Goal: Entertainment & Leisure: Consume media (video, audio)

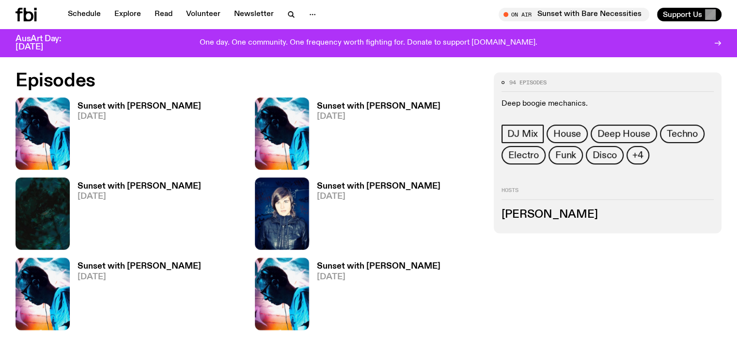
scroll to position [479, 0]
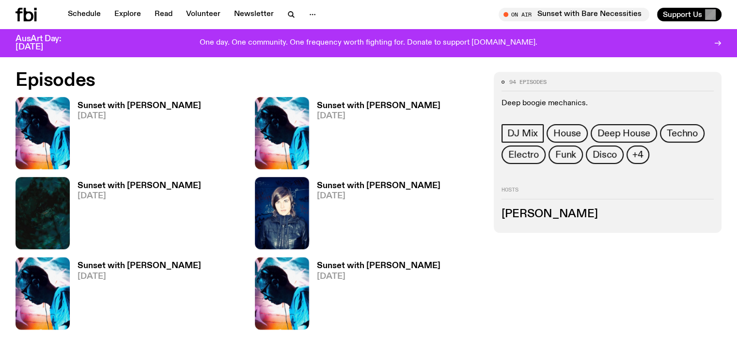
click at [107, 110] on h3 "Sunset with [PERSON_NAME]" at bounding box center [140, 106] width 124 height 8
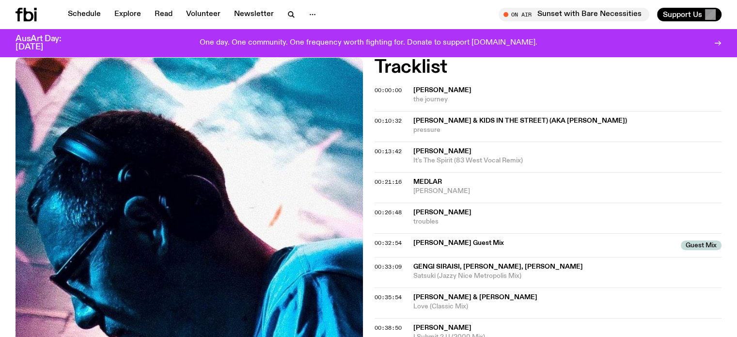
scroll to position [285, 0]
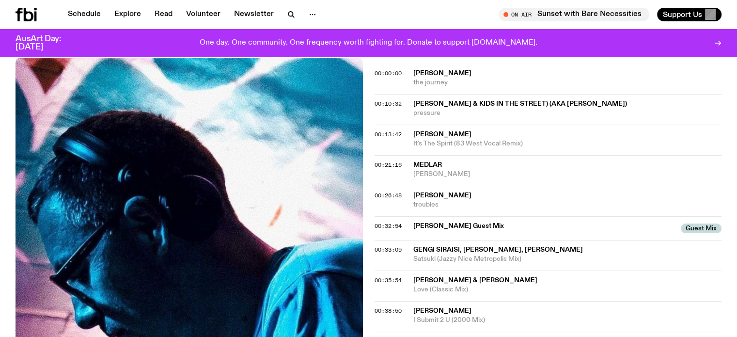
click at [426, 166] on span "Medlar" at bounding box center [428, 164] width 29 height 7
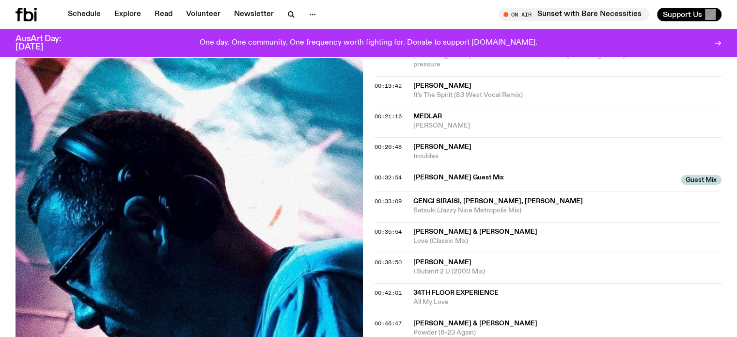
scroll to position [382, 0]
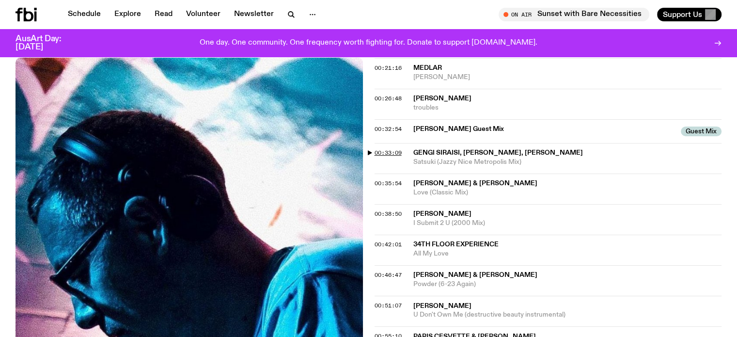
click at [387, 152] on span "00:33:09" at bounding box center [388, 153] width 27 height 8
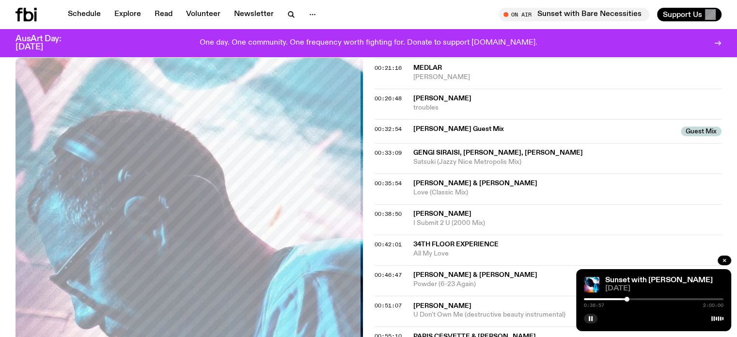
click at [432, 153] on span "Gengi Siraisi, [PERSON_NAME], [PERSON_NAME]" at bounding box center [499, 152] width 170 height 7
click at [589, 319] on rect "button" at bounding box center [589, 318] width 1 height 5
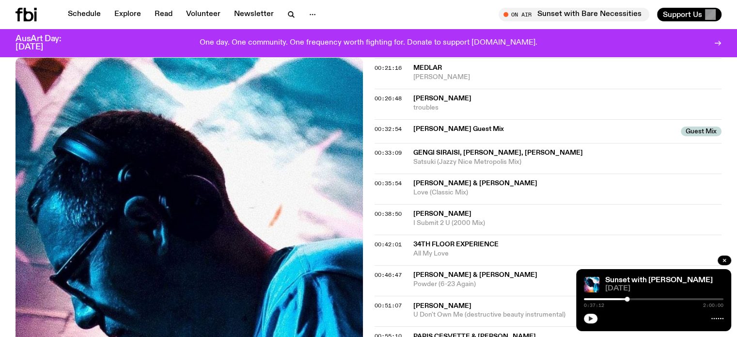
scroll to position [431, 0]
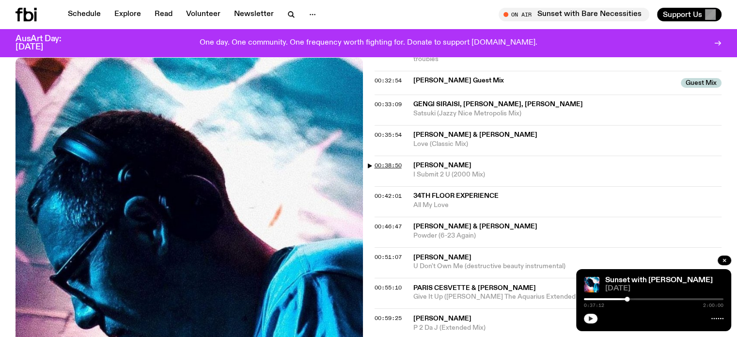
click at [390, 161] on span "00:38:50" at bounding box center [388, 165] width 27 height 8
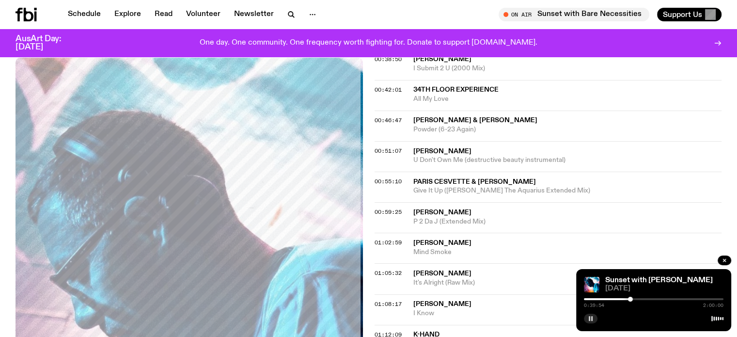
scroll to position [527, 0]
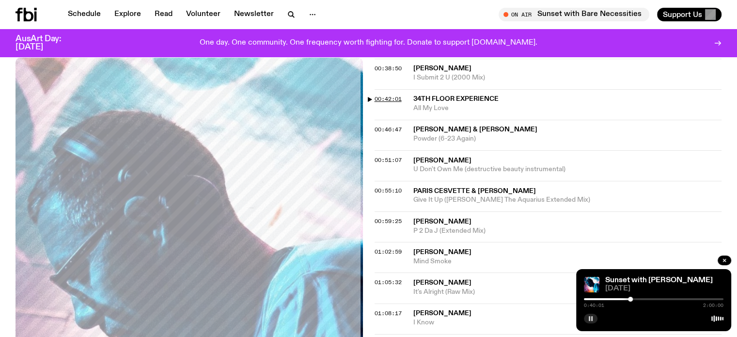
click at [392, 98] on span "00:42:01" at bounding box center [388, 99] width 27 height 8
click at [636, 299] on div at bounding box center [635, 299] width 5 height 5
click at [390, 128] on span "00:46:47" at bounding box center [388, 130] width 27 height 8
click at [640, 298] on div at bounding box center [640, 299] width 5 height 5
click at [386, 159] on span "00:51:07" at bounding box center [388, 160] width 27 height 8
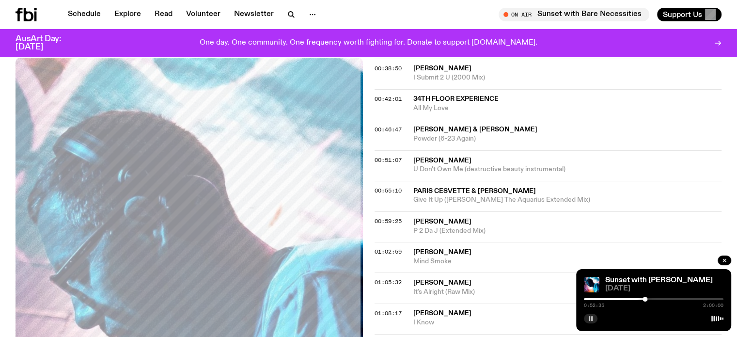
click at [645, 299] on div at bounding box center [645, 299] width 5 height 5
click at [647, 298] on div at bounding box center [647, 299] width 5 height 5
click at [382, 191] on span "00:55:10" at bounding box center [388, 191] width 27 height 8
click at [649, 298] on div at bounding box center [649, 299] width 5 height 5
click at [650, 298] on div at bounding box center [650, 299] width 5 height 5
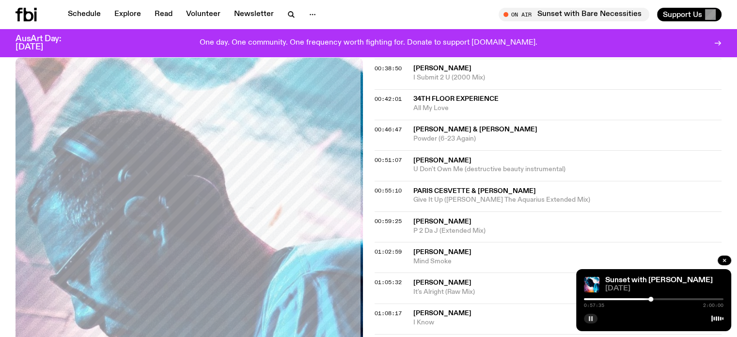
click at [651, 298] on div at bounding box center [651, 299] width 5 height 5
click at [385, 221] on span "00:59:25" at bounding box center [388, 221] width 27 height 8
click at [655, 299] on div at bounding box center [655, 299] width 5 height 5
click at [383, 250] on span "01:02:59" at bounding box center [388, 252] width 27 height 8
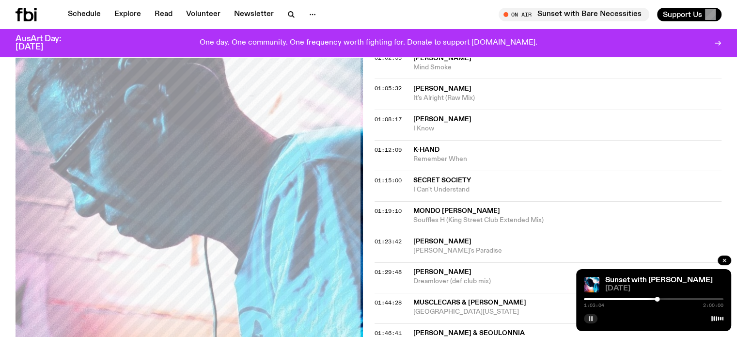
scroll to position [673, 0]
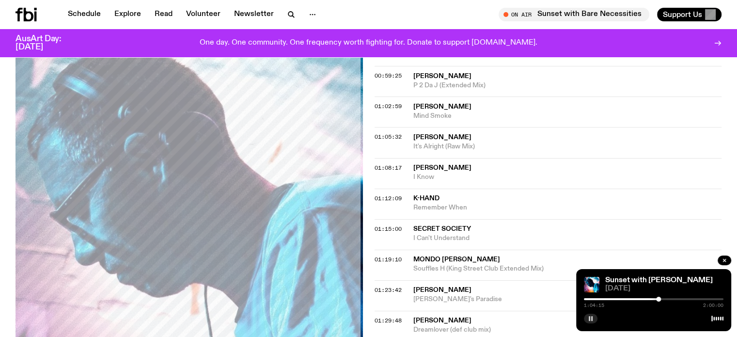
click at [659, 298] on div at bounding box center [658, 299] width 5 height 5
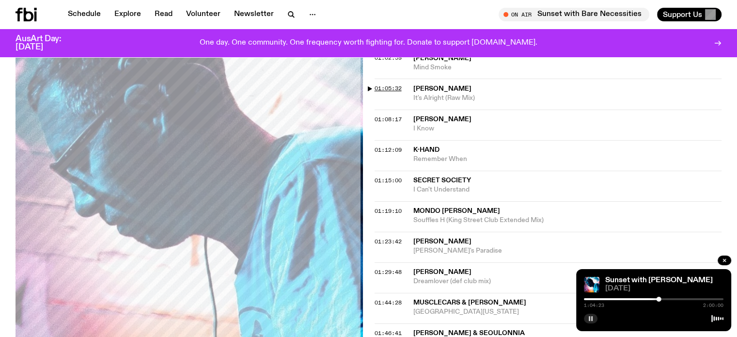
click at [392, 86] on span "01:05:32" at bounding box center [388, 88] width 27 height 8
click at [662, 300] on div at bounding box center [662, 299] width 5 height 5
click at [389, 115] on span "01:08:17" at bounding box center [388, 119] width 27 height 8
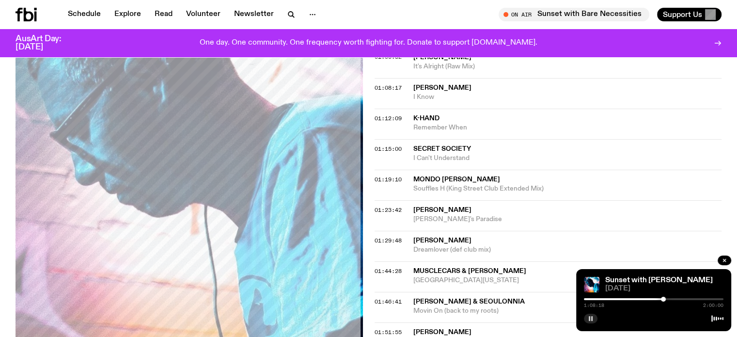
scroll to position [770, 0]
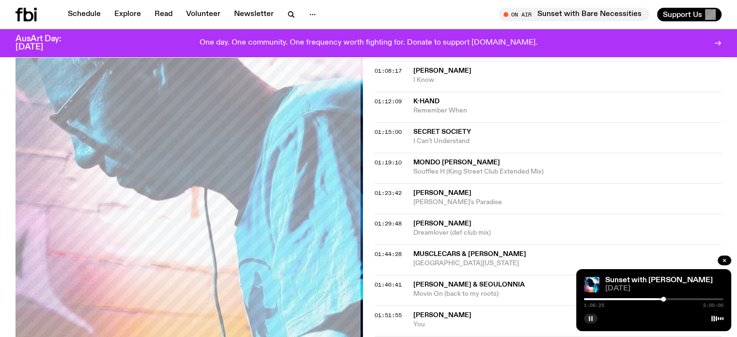
click at [664, 298] on div at bounding box center [663, 299] width 5 height 5
click at [666, 299] on div at bounding box center [665, 299] width 5 height 5
click at [426, 76] on span "I Know" at bounding box center [568, 80] width 309 height 9
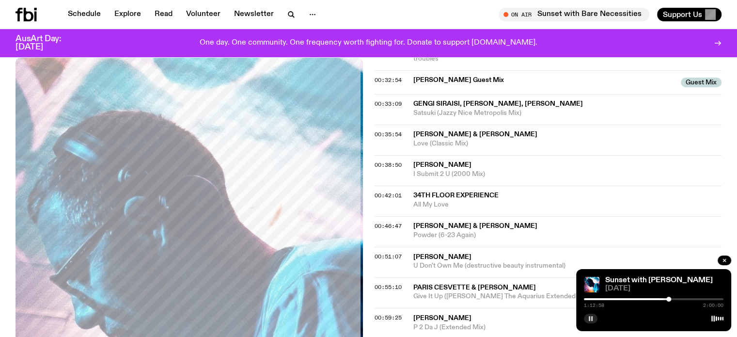
scroll to position [431, 0]
click at [436, 101] on span "Gengi Siraisi, [PERSON_NAME], [PERSON_NAME]" at bounding box center [499, 104] width 170 height 7
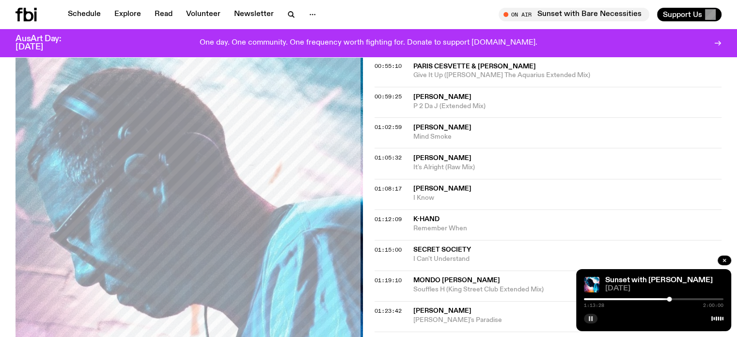
scroll to position [770, 0]
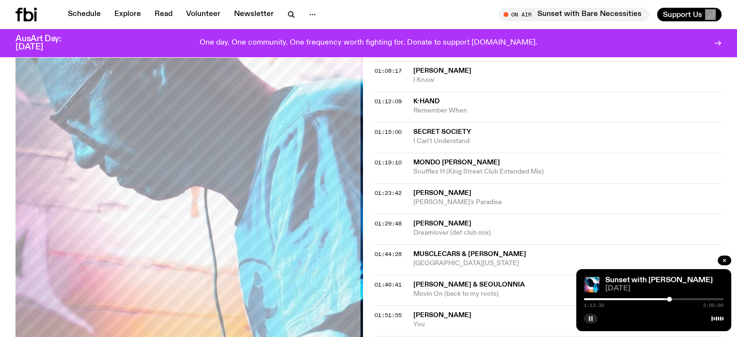
click at [431, 69] on span "[PERSON_NAME]" at bounding box center [443, 70] width 58 height 7
click at [590, 319] on rect "button" at bounding box center [589, 318] width 1 height 5
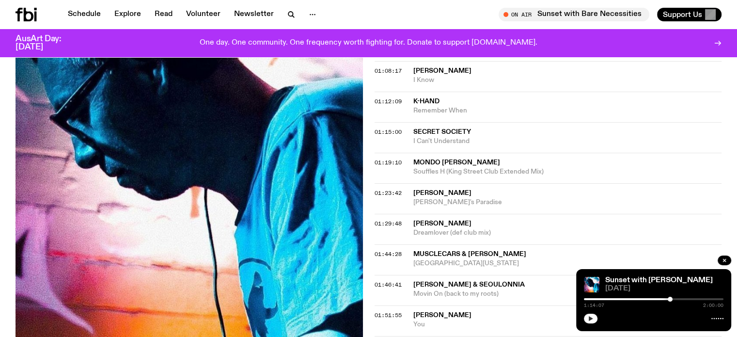
click at [431, 100] on span "K-Hand" at bounding box center [427, 101] width 26 height 7
click at [386, 128] on span "01:15:00" at bounding box center [388, 132] width 27 height 8
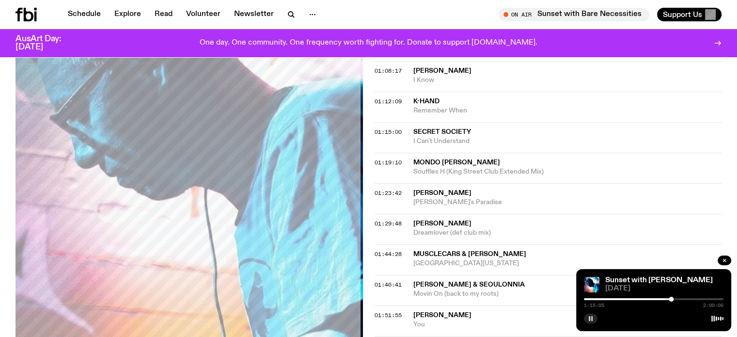
scroll to position [818, 0]
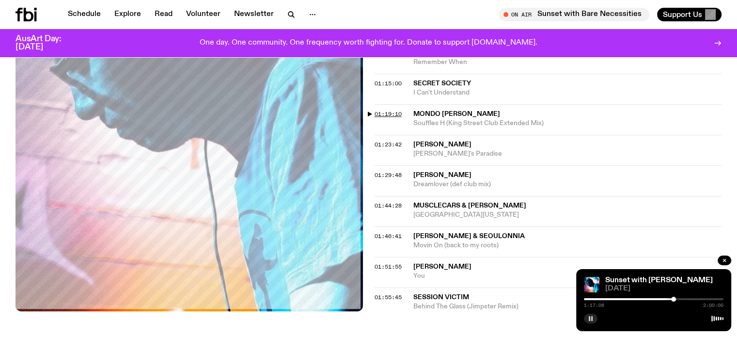
click at [385, 112] on span "01:19:10" at bounding box center [388, 114] width 27 height 8
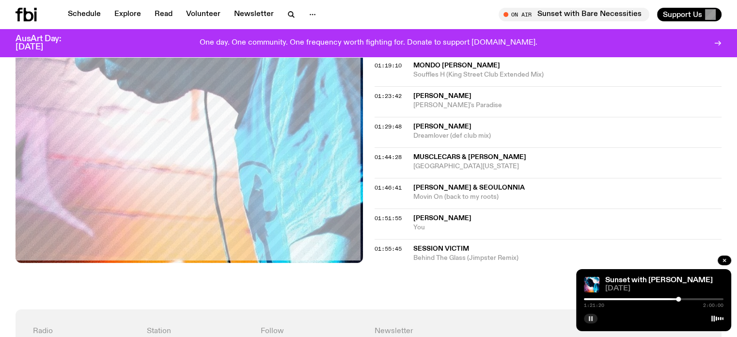
click at [679, 299] on div at bounding box center [678, 299] width 5 height 5
click at [386, 94] on span "01:23:42" at bounding box center [388, 96] width 27 height 8
click at [682, 299] on div at bounding box center [681, 299] width 5 height 5
click at [683, 299] on div at bounding box center [682, 299] width 5 height 5
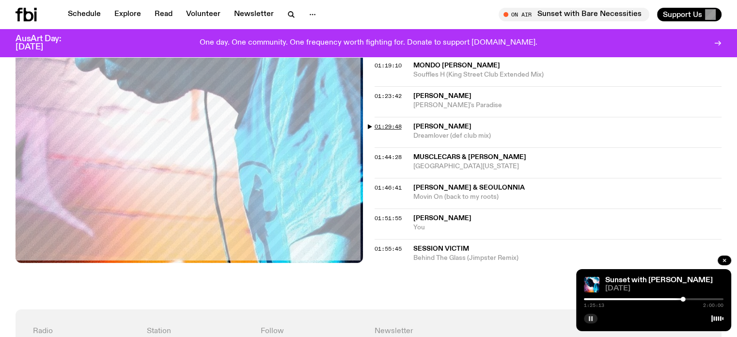
click at [388, 126] on span "01:29:48" at bounding box center [388, 127] width 27 height 8
click at [689, 299] on div at bounding box center [689, 299] width 5 height 5
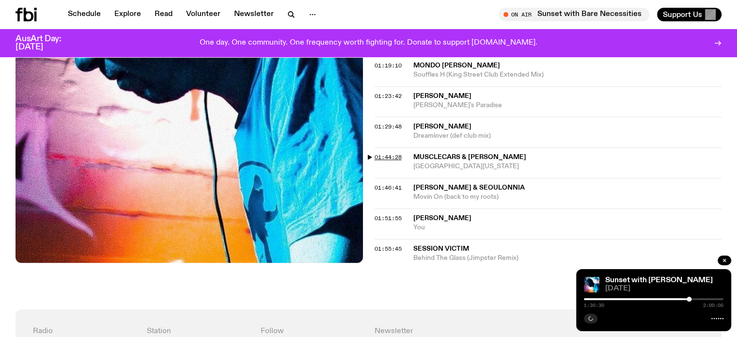
click at [391, 153] on span "01:44:28" at bounding box center [388, 157] width 27 height 8
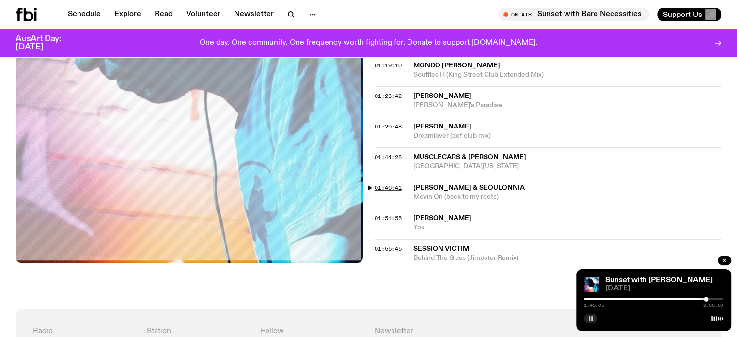
click at [385, 185] on span "01:46:41" at bounding box center [388, 188] width 27 height 8
click at [708, 299] on div at bounding box center [708, 299] width 5 height 5
click at [710, 298] on div at bounding box center [709, 299] width 5 height 5
click at [392, 216] on span "01:51:55" at bounding box center [388, 218] width 27 height 8
click at [715, 298] on div at bounding box center [715, 299] width 5 height 5
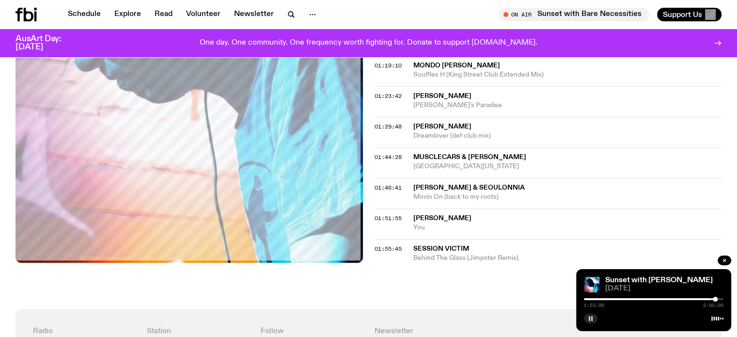
click at [716, 298] on div at bounding box center [715, 299] width 5 height 5
click at [716, 298] on div at bounding box center [716, 299] width 5 height 5
click at [591, 319] on icon "button" at bounding box center [591, 319] width 6 height 6
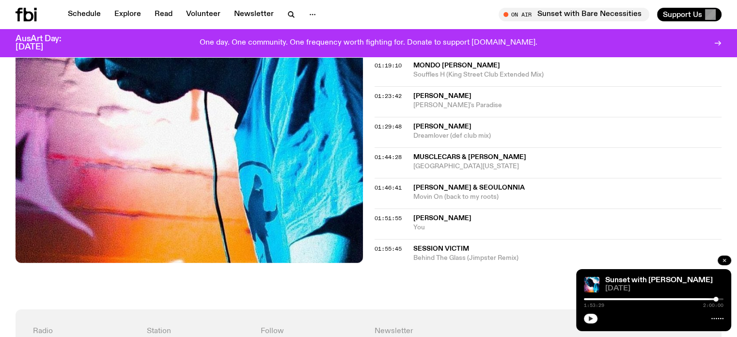
click at [725, 258] on icon "button" at bounding box center [725, 260] width 6 height 6
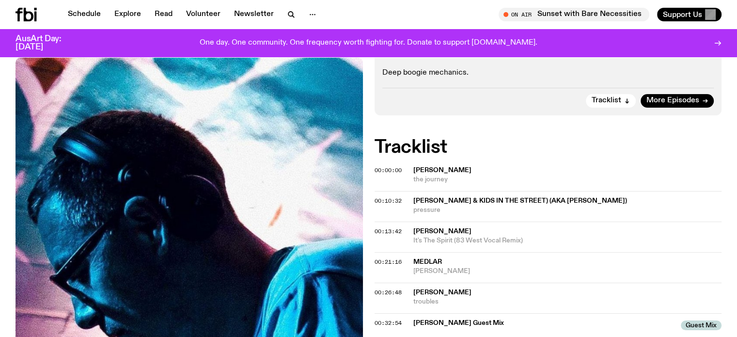
scroll to position [0, 0]
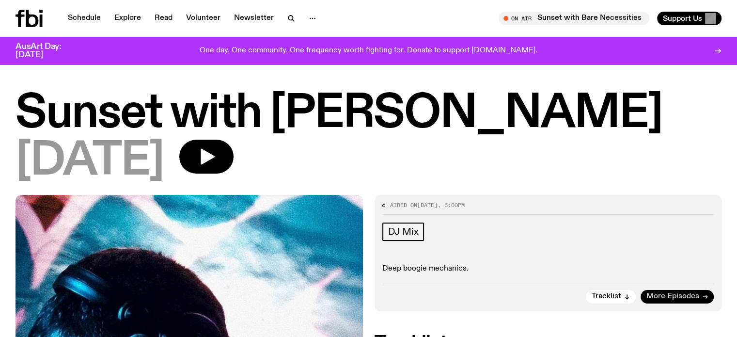
click at [687, 297] on span "More Episodes" at bounding box center [673, 296] width 53 height 7
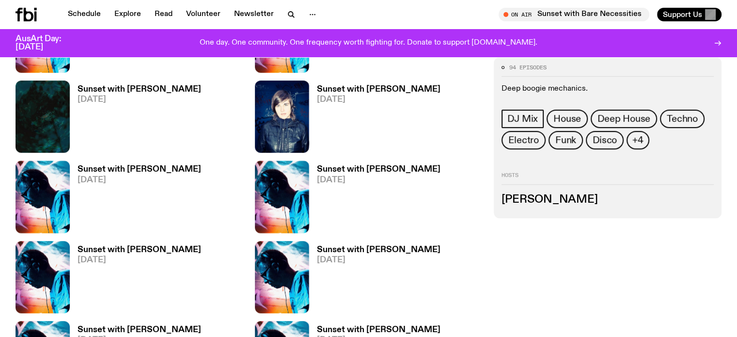
scroll to position [430, 0]
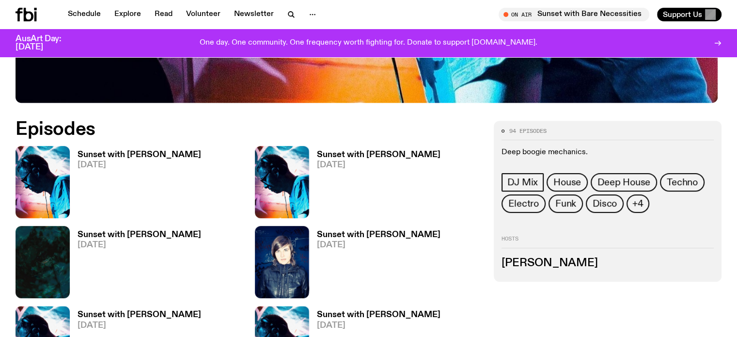
click at [317, 156] on h3 "Sunset with [PERSON_NAME]" at bounding box center [379, 155] width 124 height 8
